Goal: Task Accomplishment & Management: Manage account settings

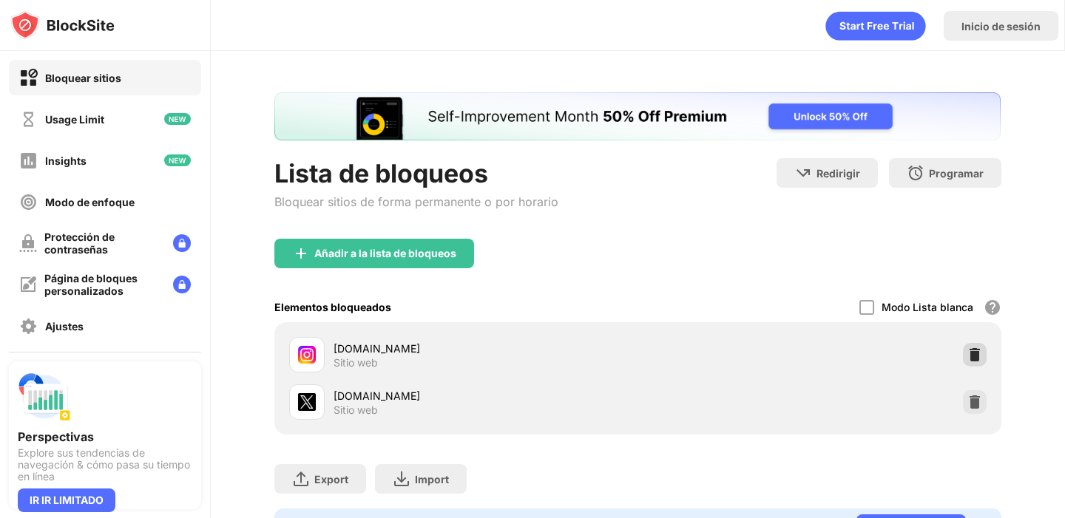
click at [970, 357] on img at bounding box center [974, 355] width 15 height 15
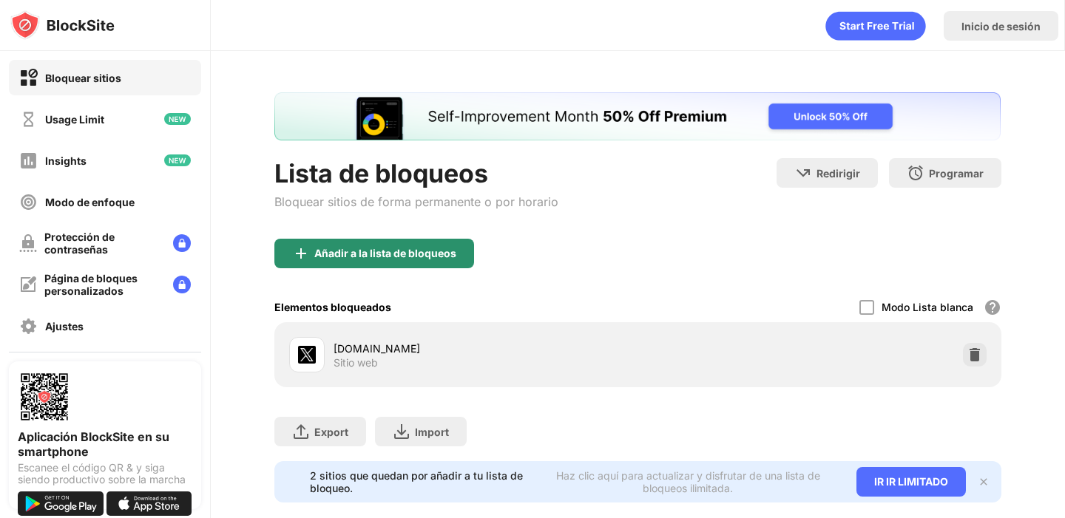
click at [431, 243] on div "Añadir a la lista de bloqueos" at bounding box center [374, 254] width 200 height 30
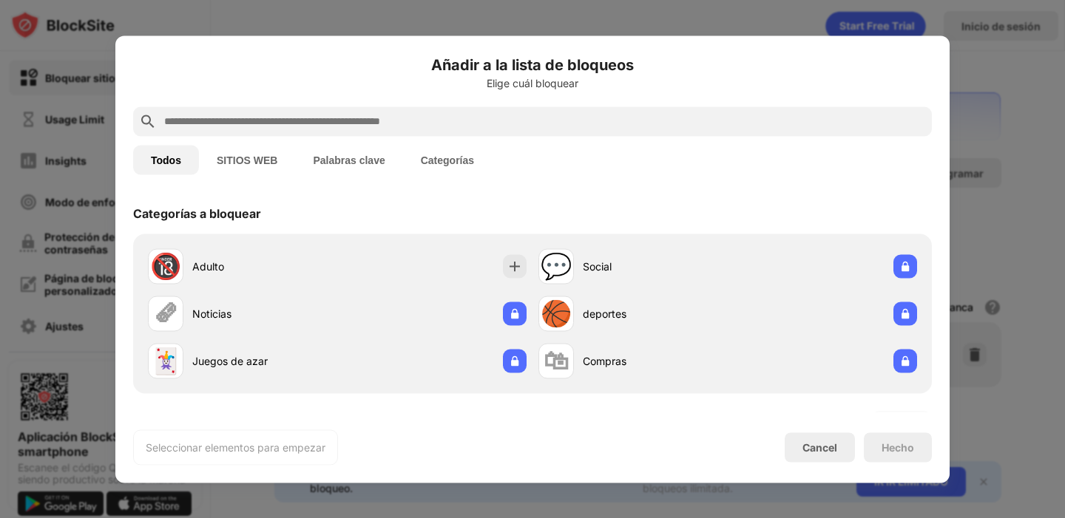
click at [476, 127] on input "text" at bounding box center [544, 121] width 763 height 18
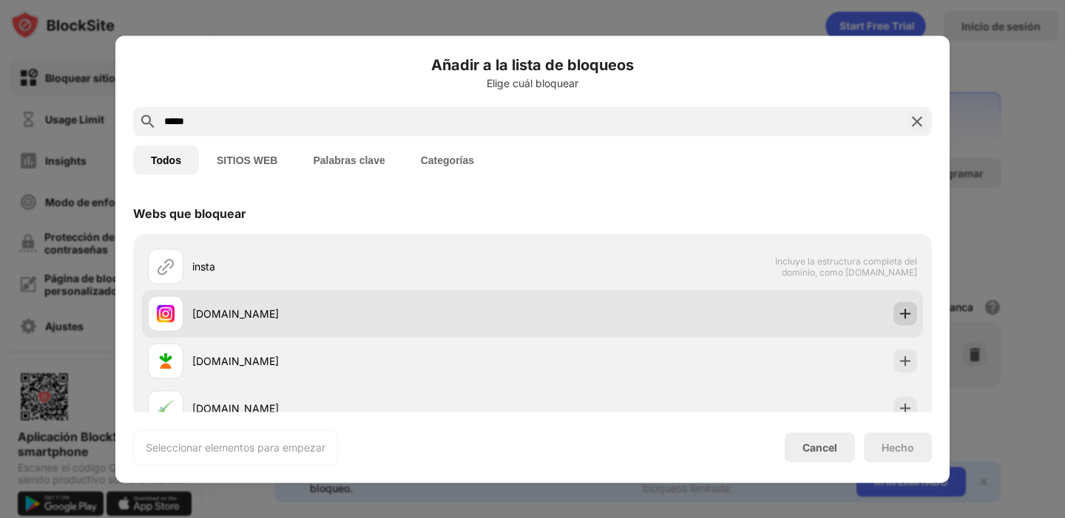
type input "*****"
click at [908, 308] on img at bounding box center [905, 313] width 15 height 15
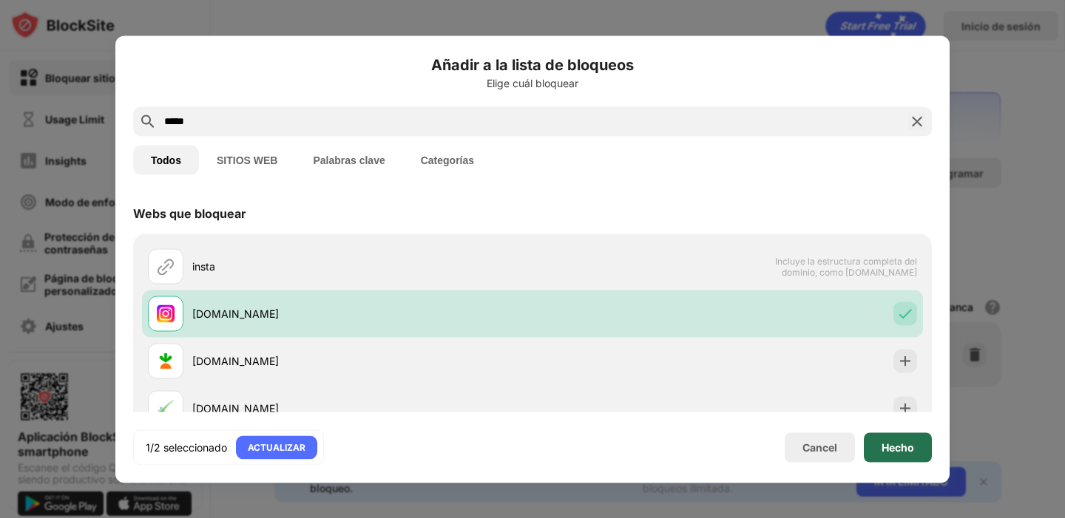
click at [912, 444] on div "Hecho" at bounding box center [898, 448] width 33 height 12
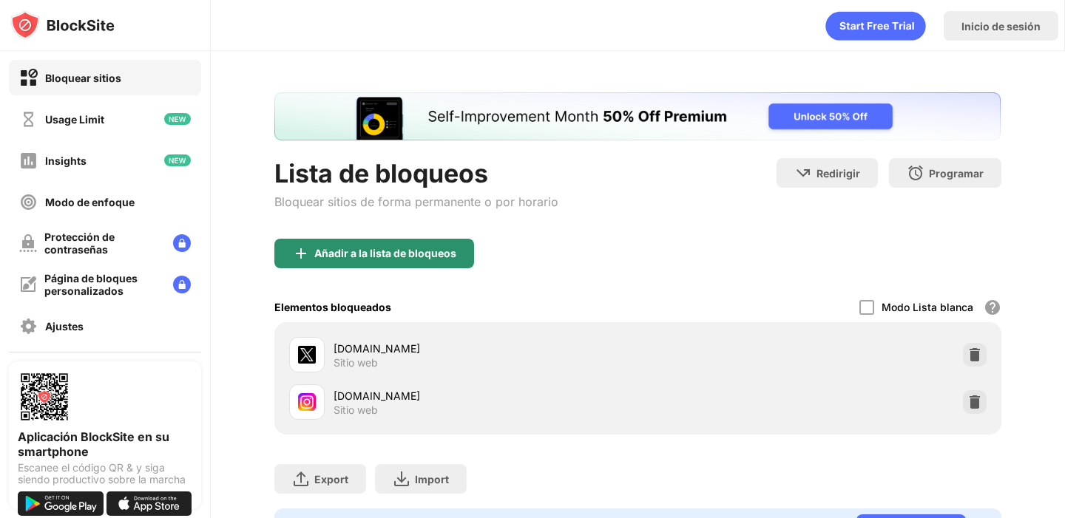
click at [405, 243] on div "Añadir a la lista de bloqueos" at bounding box center [374, 254] width 200 height 30
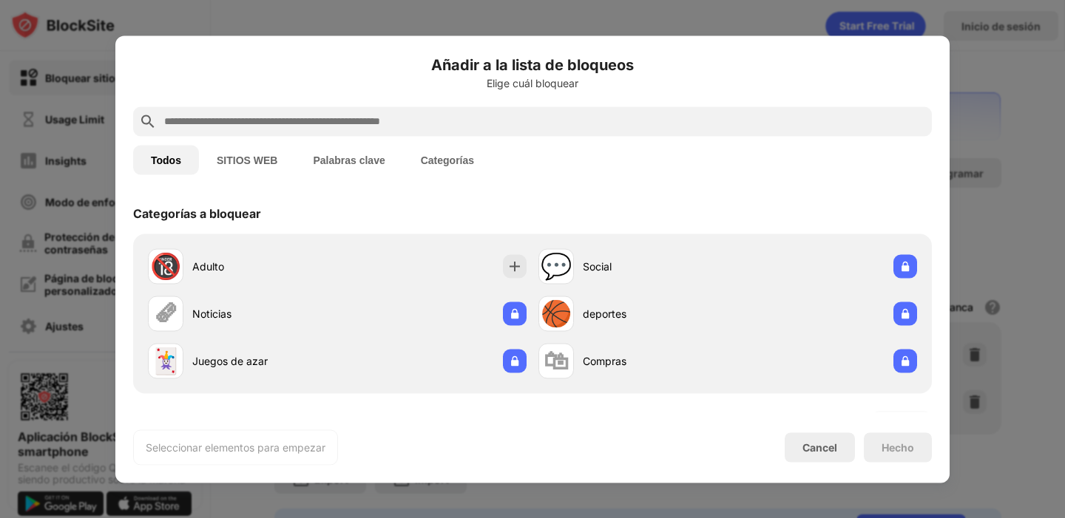
click at [391, 124] on input "text" at bounding box center [544, 121] width 763 height 18
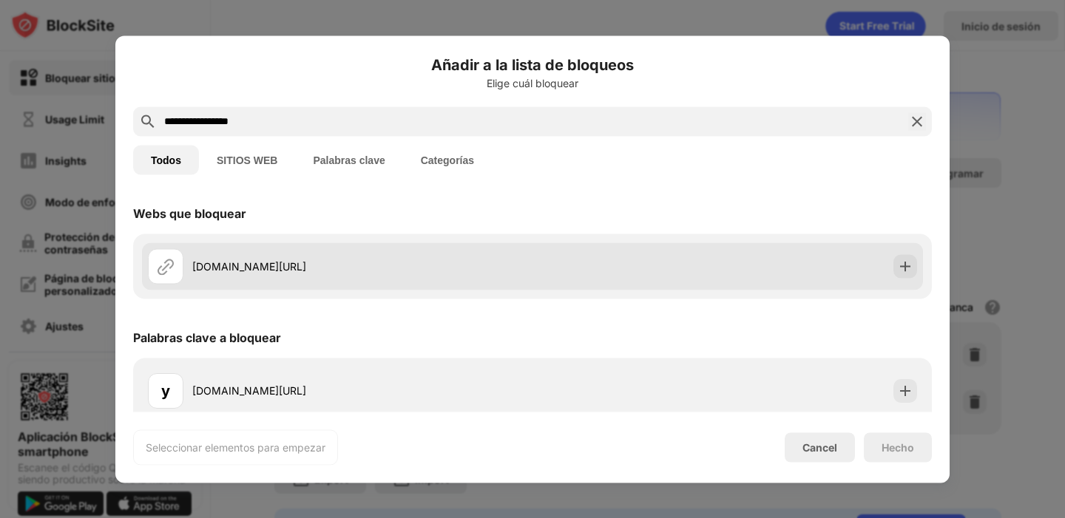
type input "**********"
click at [435, 257] on div "[DOMAIN_NAME][URL]" at bounding box center [340, 267] width 385 height 36
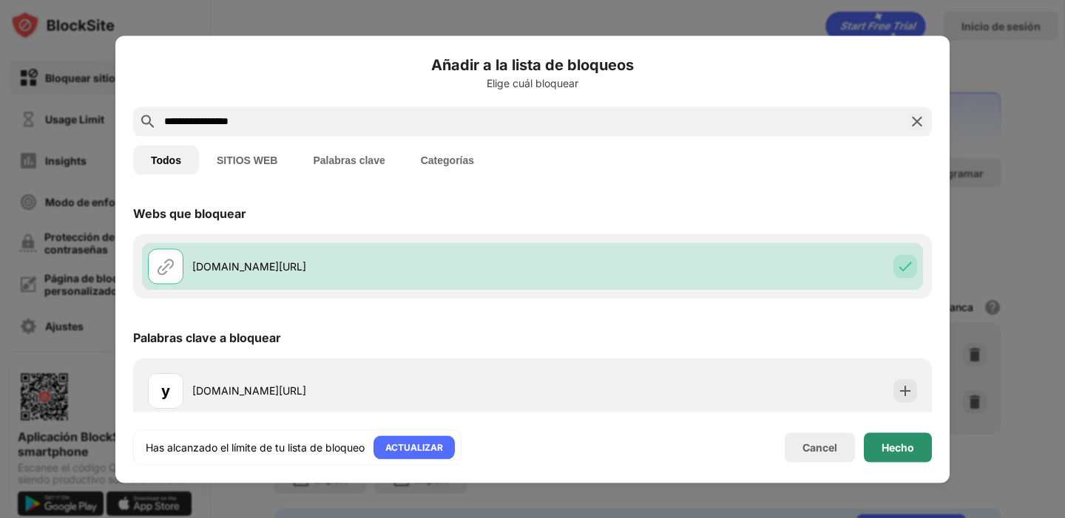
click at [891, 442] on div "Hecho" at bounding box center [898, 448] width 33 height 12
